Goal: Transaction & Acquisition: Purchase product/service

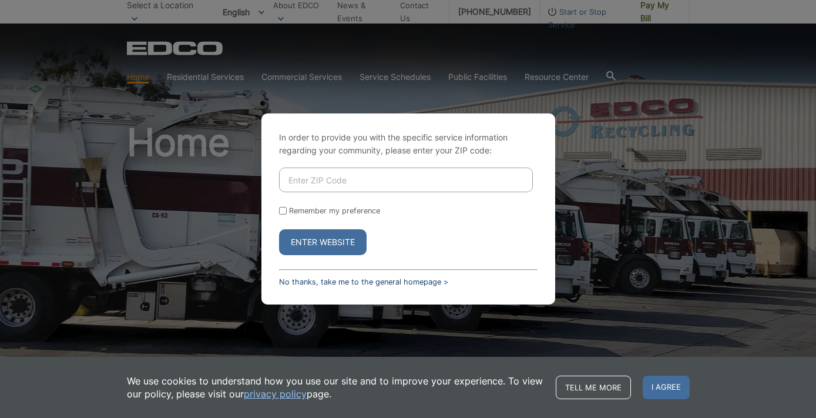
click at [334, 284] on link "No thanks, take me to the general homepage >" at bounding box center [363, 281] width 169 height 9
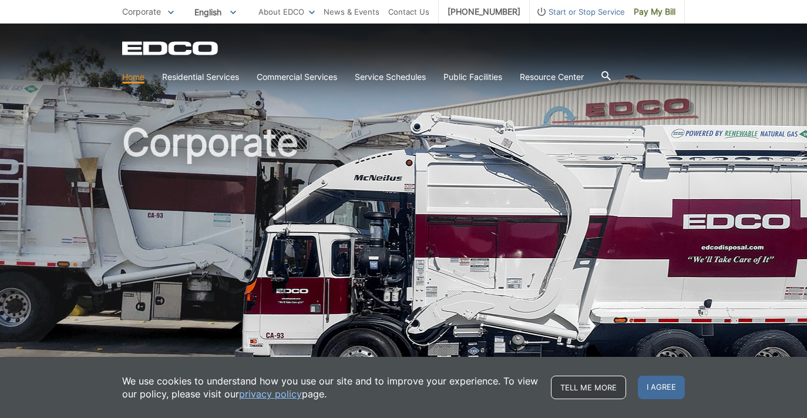
click at [595, 380] on link "Tell me more" at bounding box center [588, 387] width 75 height 24
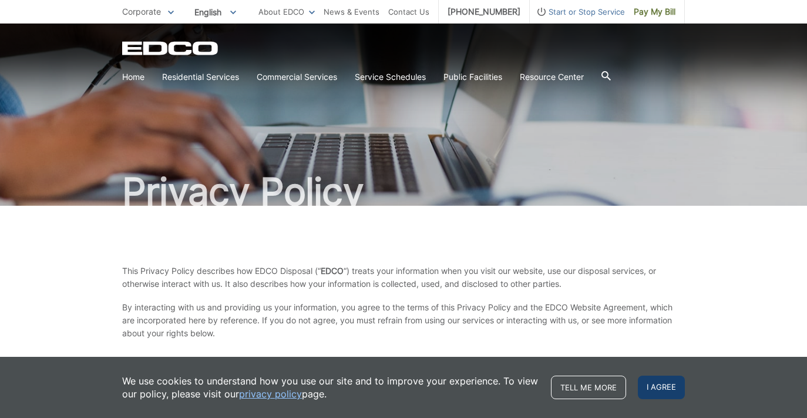
click at [667, 389] on span "I agree" at bounding box center [661, 387] width 47 height 24
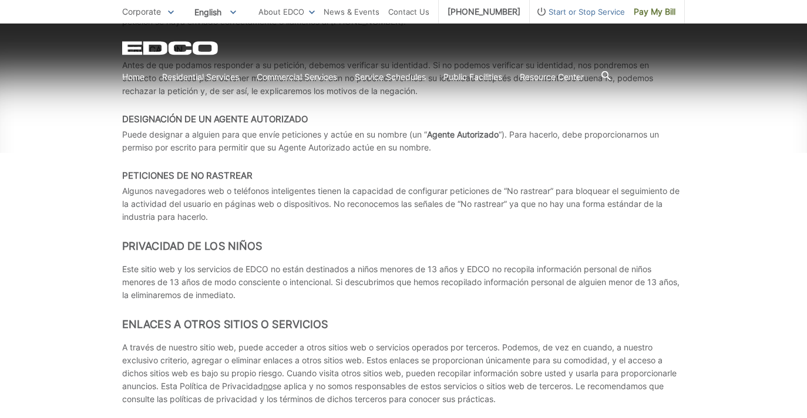
scroll to position [4856, 0]
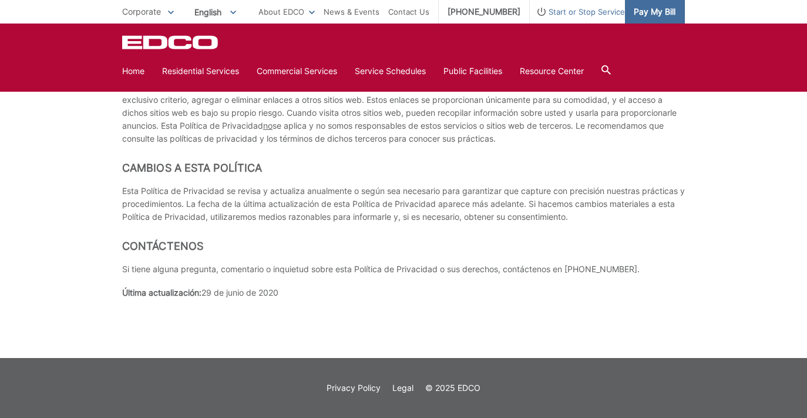
click at [643, 4] on link "Pay My Bill" at bounding box center [655, 12] width 60 height 24
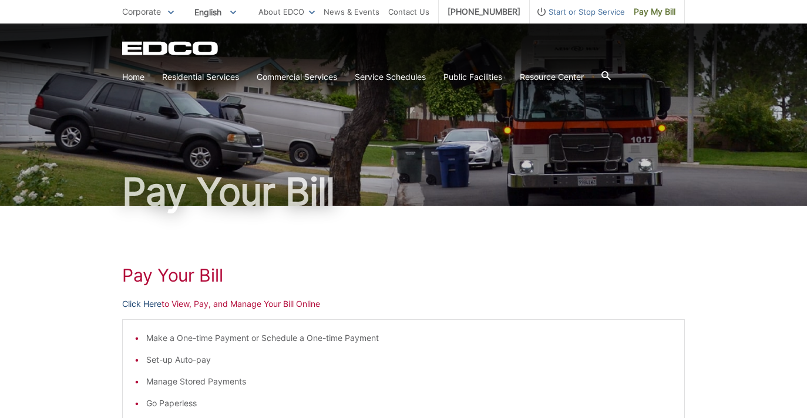
click at [148, 303] on link "Click Here" at bounding box center [141, 303] width 39 height 13
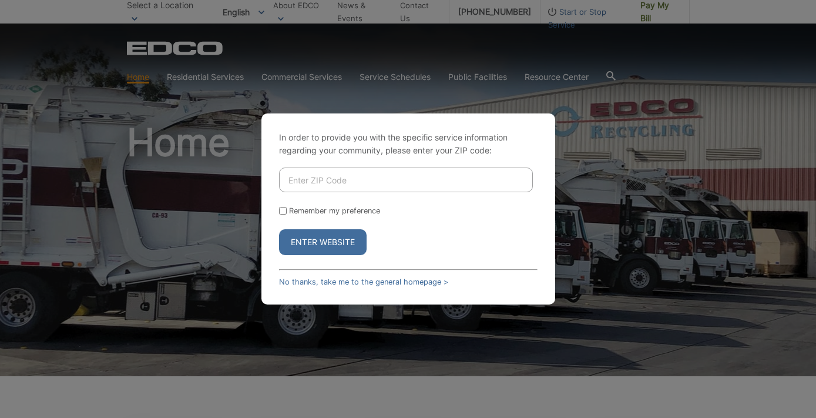
click at [381, 175] on input "Enter ZIP Code" at bounding box center [406, 179] width 254 height 25
type input "92064"
click at [287, 214] on div "Remember my preference" at bounding box center [408, 210] width 259 height 9
click at [282, 209] on input "Remember my preference" at bounding box center [283, 211] width 8 height 8
checkbox input "true"
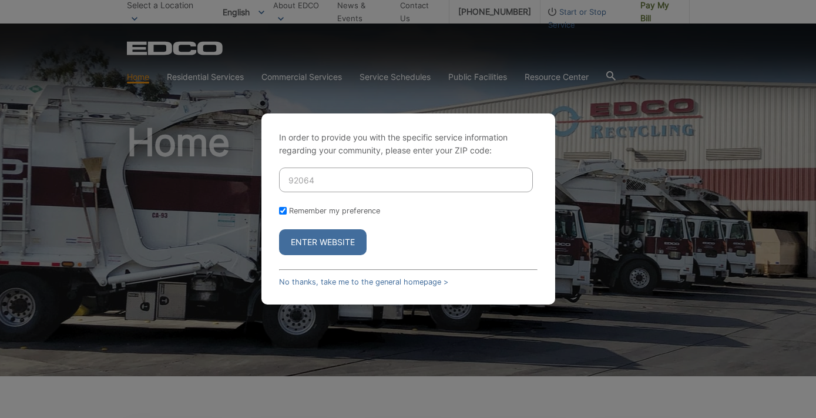
click at [327, 250] on button "Enter Website" at bounding box center [323, 242] width 88 height 26
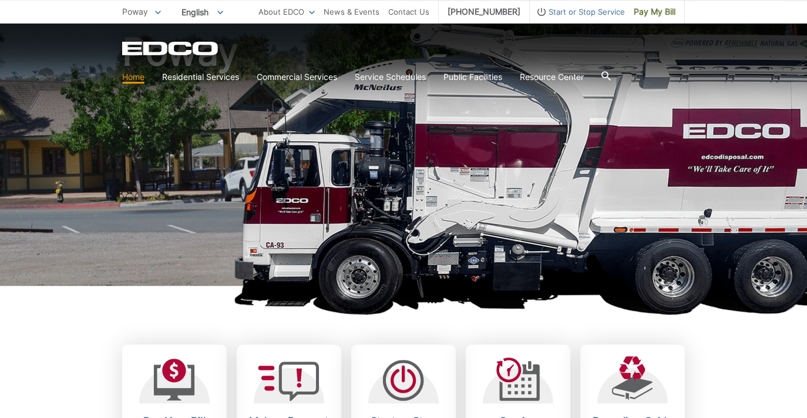
scroll to position [76, 0]
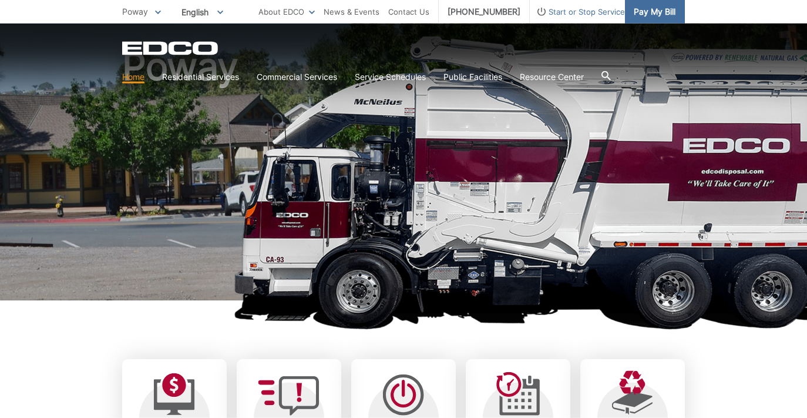
click at [654, 6] on span "Pay My Bill" at bounding box center [655, 11] width 42 height 13
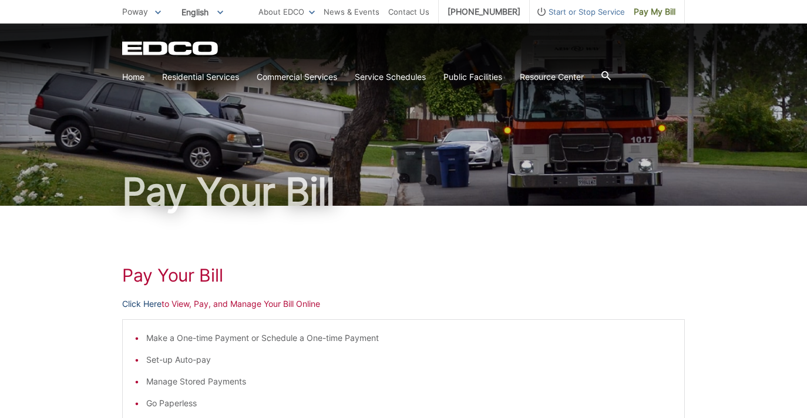
click at [128, 304] on link "Click Here" at bounding box center [141, 303] width 39 height 13
